Goal: Subscribe to service/newsletter

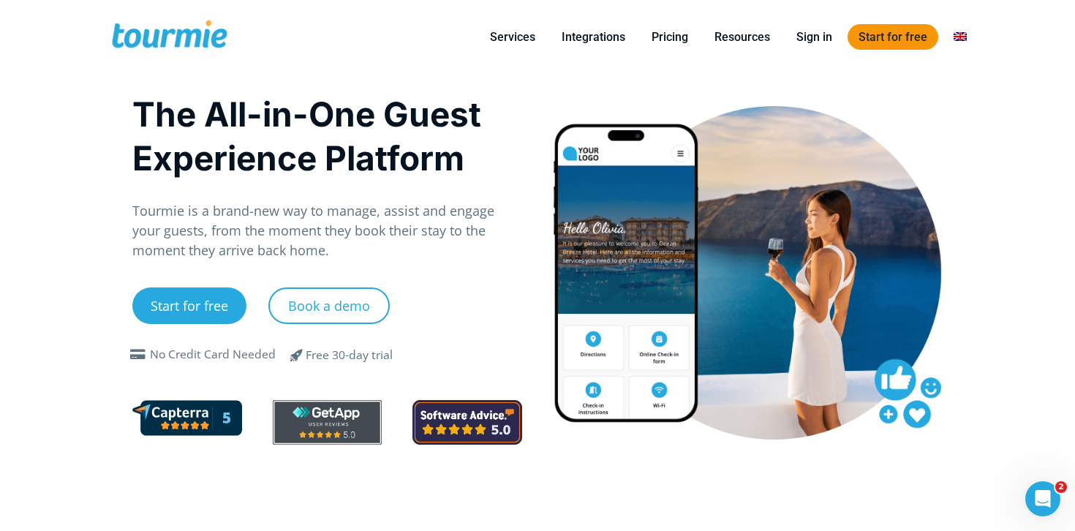
click at [932, 27] on link "Start for free" at bounding box center [893, 37] width 91 height 26
